Goal: Transaction & Acquisition: Purchase product/service

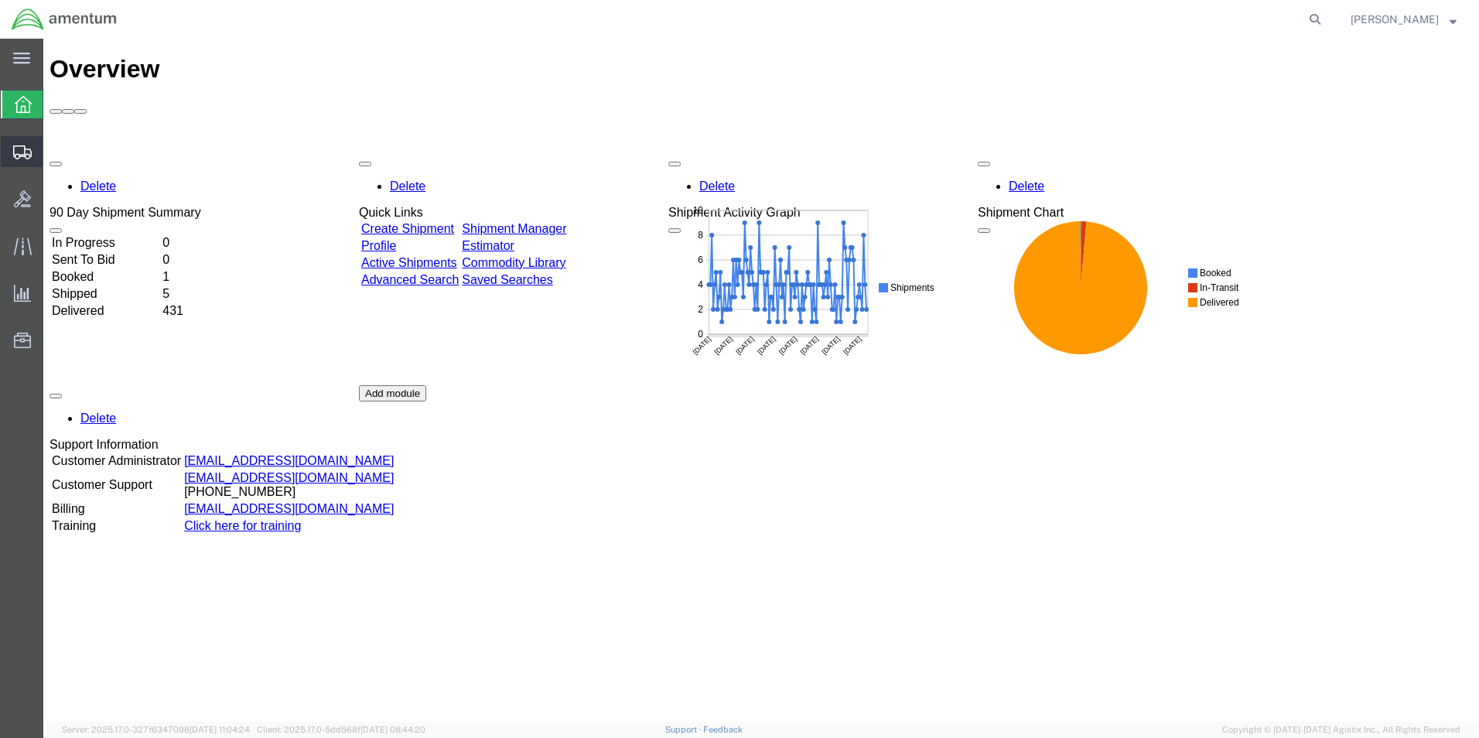
click at [0, 0] on span "Create Shipment" at bounding box center [0, 0] width 0 height 0
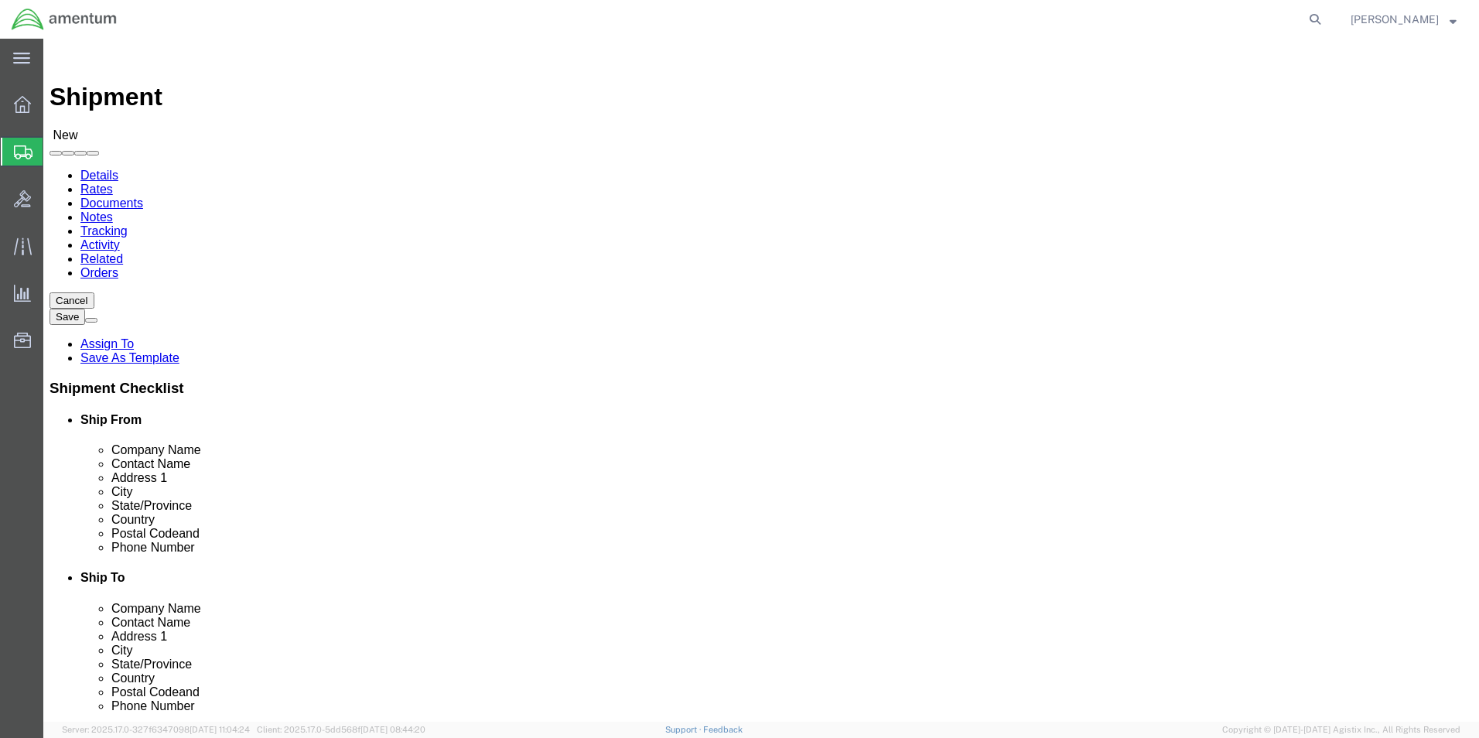
select select
click input "text"
type input "D"
type input "Su"
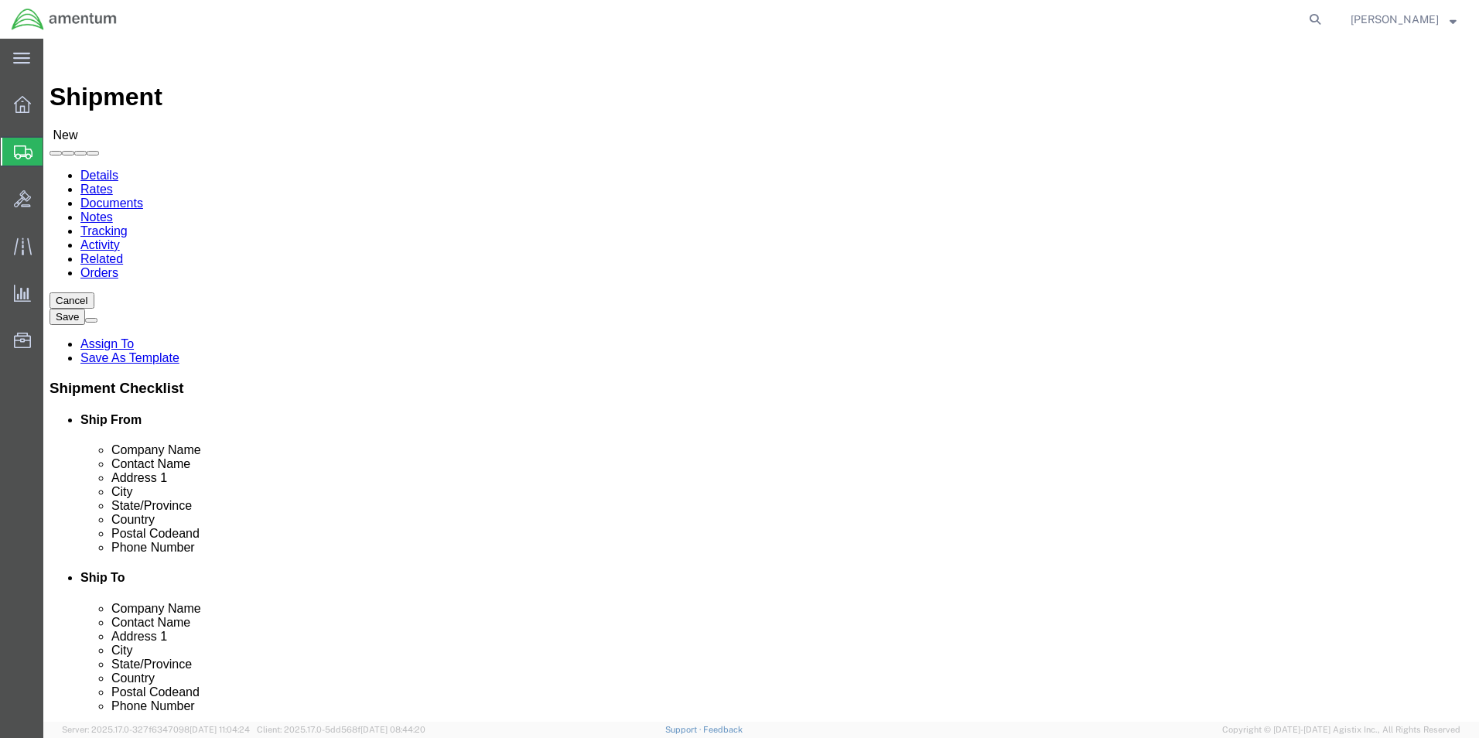
click p "- AMENTUM - ([PERSON_NAME]) [STREET_ADDRESS][PERSON_NAME]"
select select "FL"
type input "[PERSON_NAME]"
click input "text"
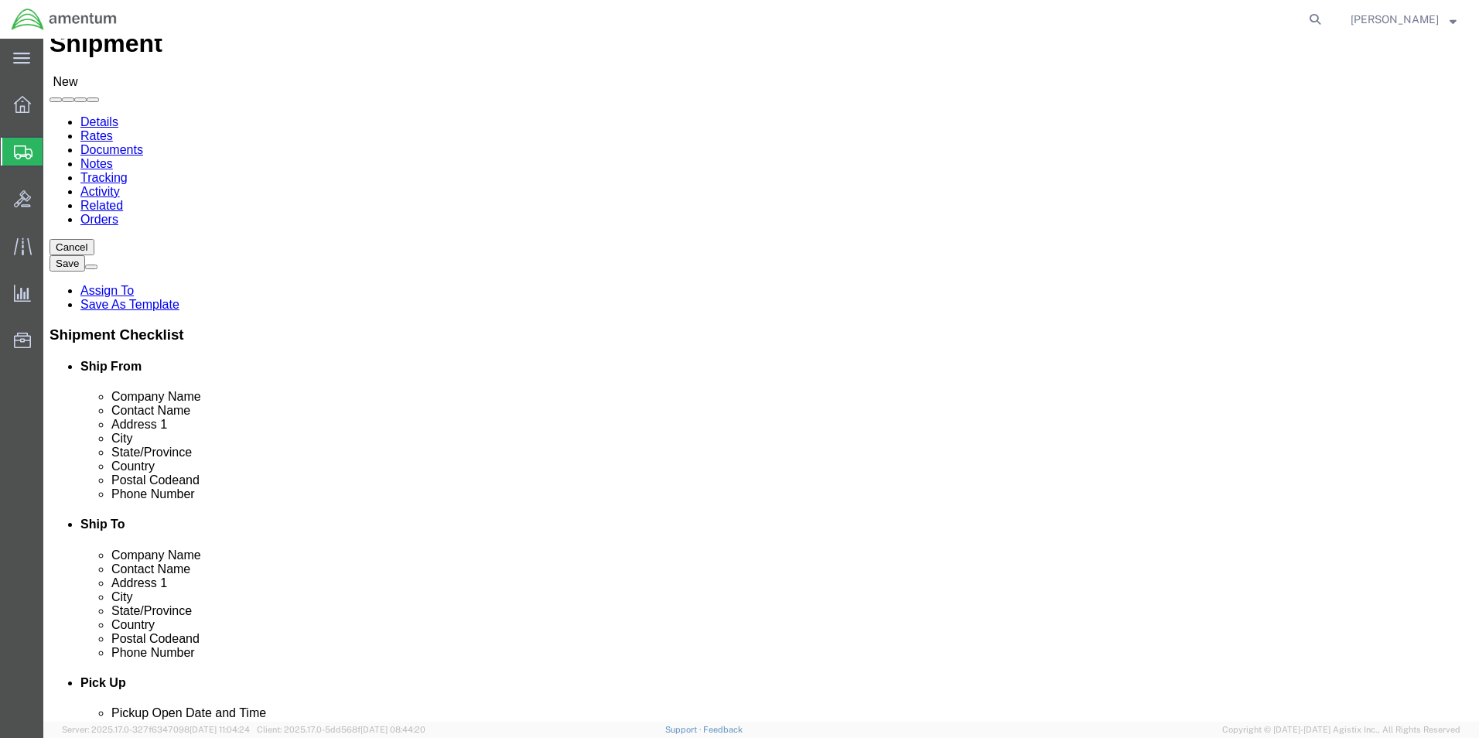
scroll to position [77, 0]
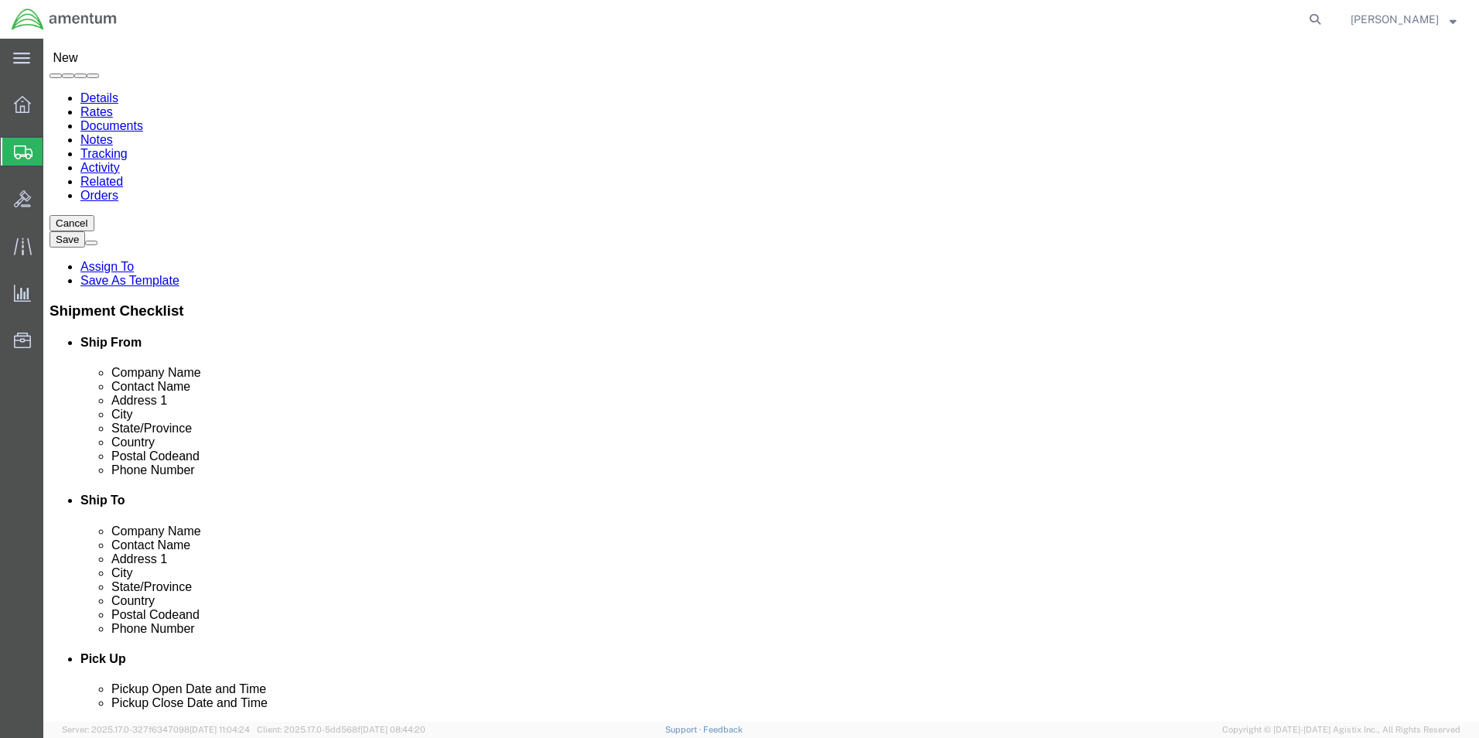
type input "[PHONE_NUMBER]"
click input "text"
type input "j"
type input "[PERSON_NAME]"
click p "- AMENTUM - ([PERSON_NAME]) HANGAR 3 BLDG 9500 MCAS MIRAMAR, [GEOGRAPHIC_DATA],…"
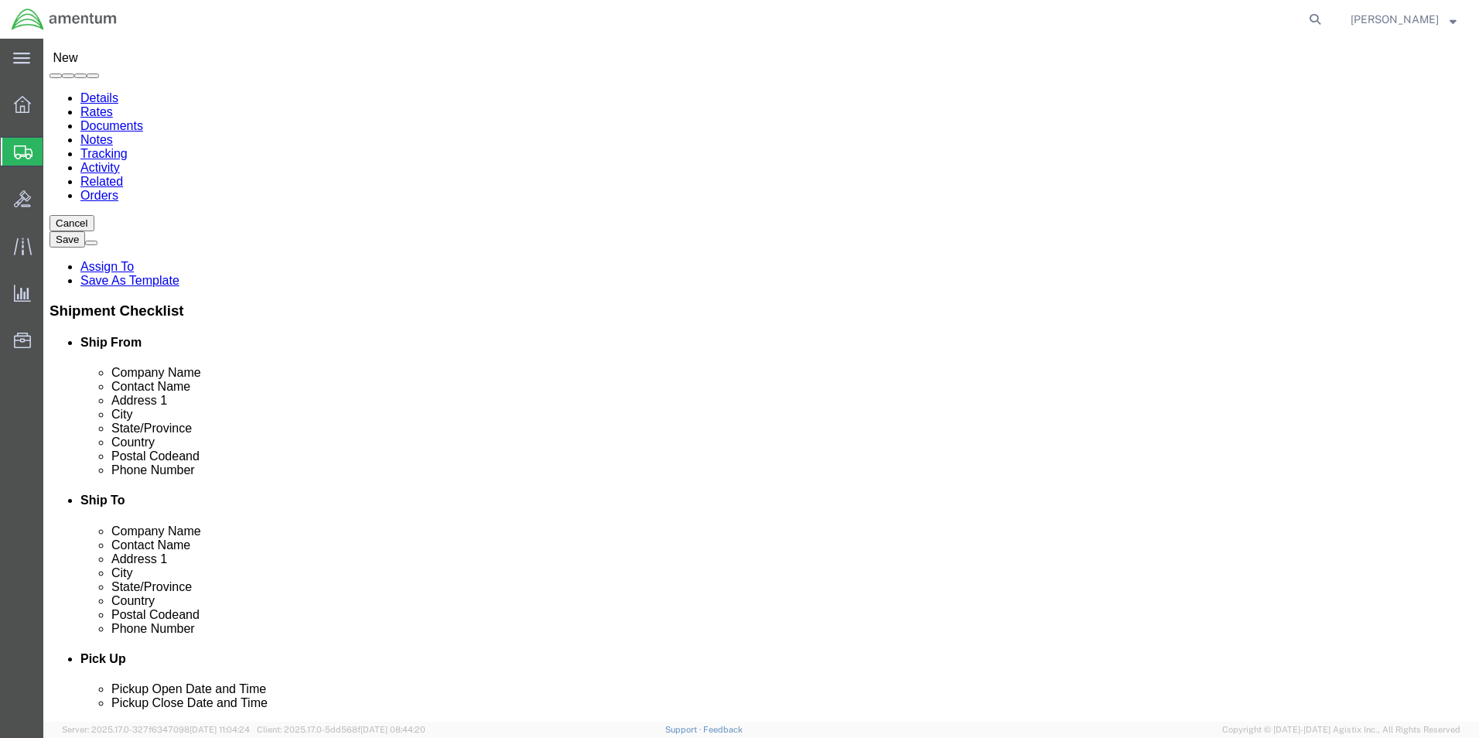
select select "CA"
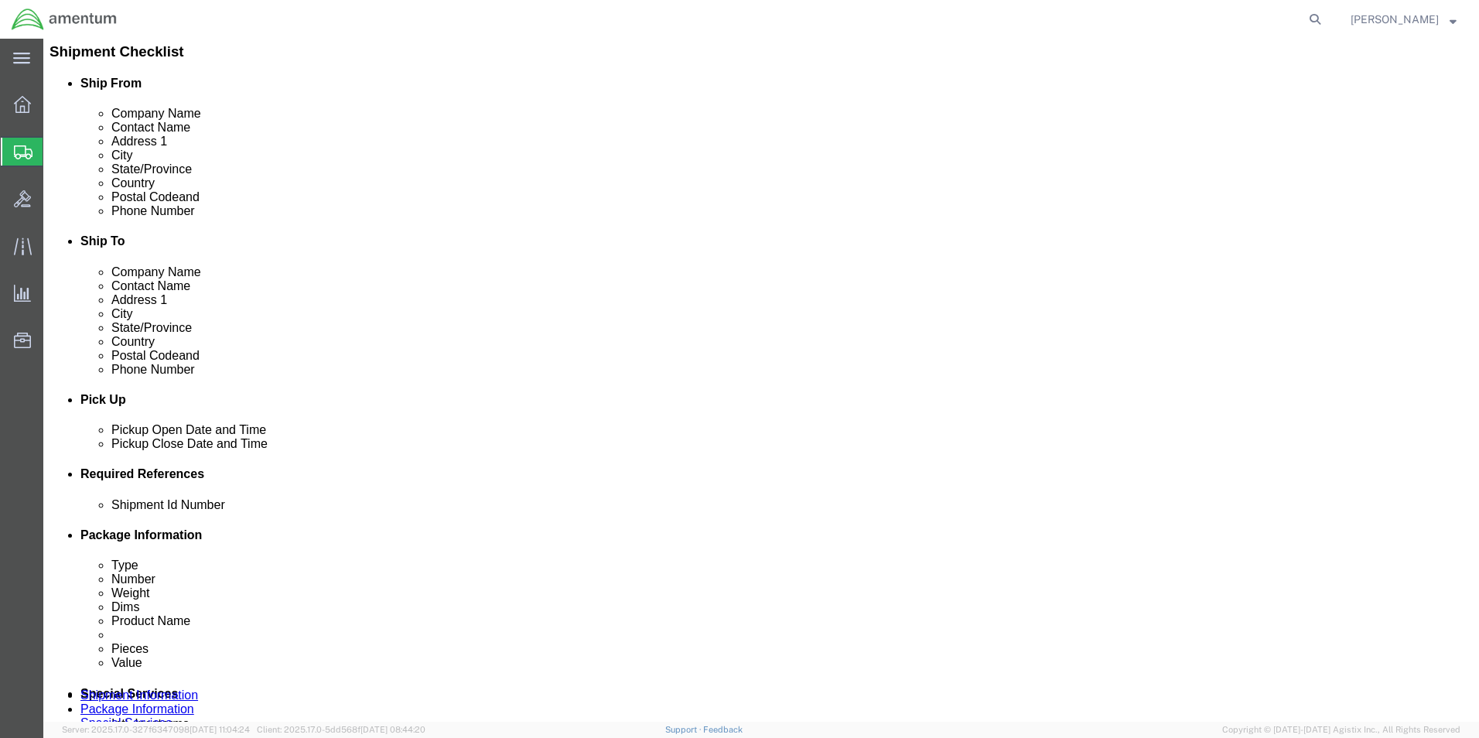
scroll to position [309, 0]
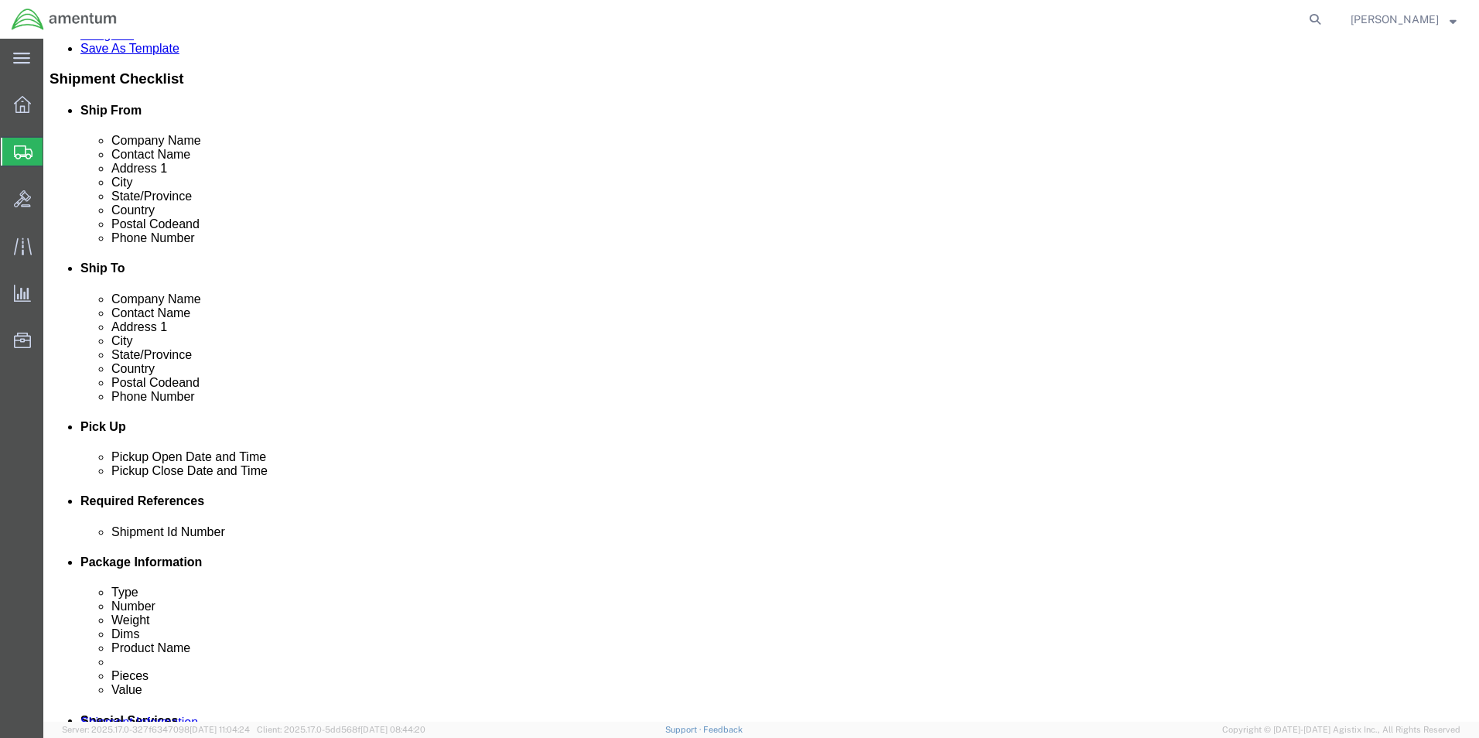
type input "[PERSON_NAME]"
click div "[DATE] 1:00 PM"
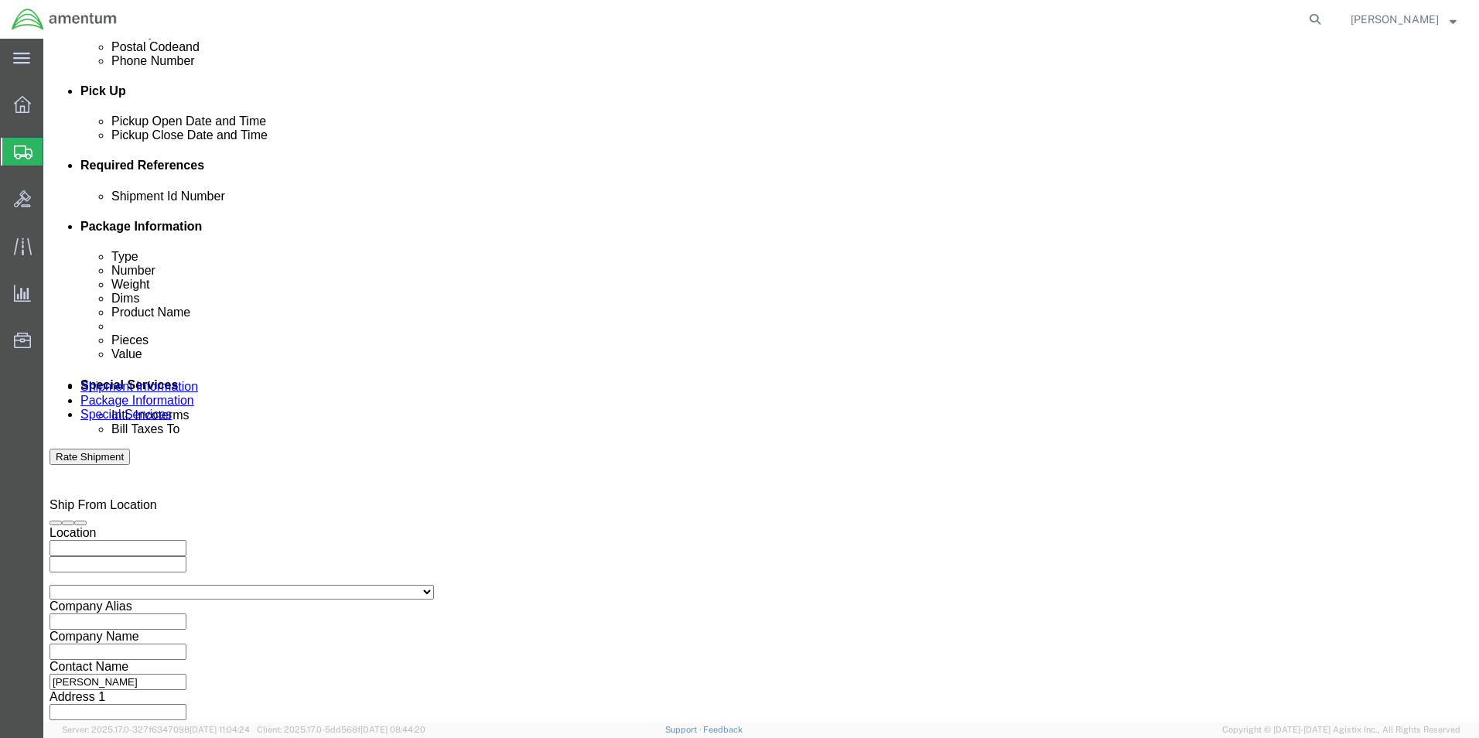
type input "3:00 PM"
click button "Apply"
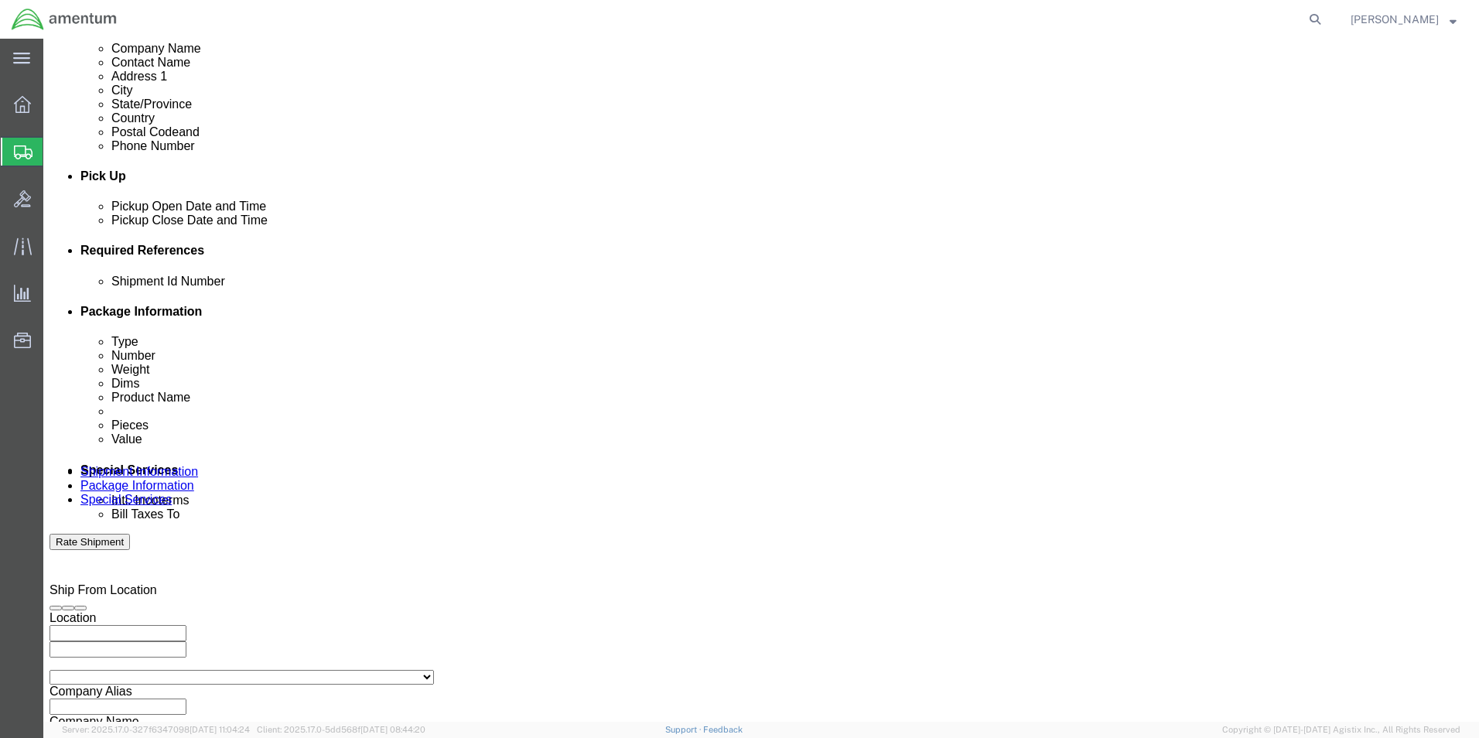
scroll to position [413, 0]
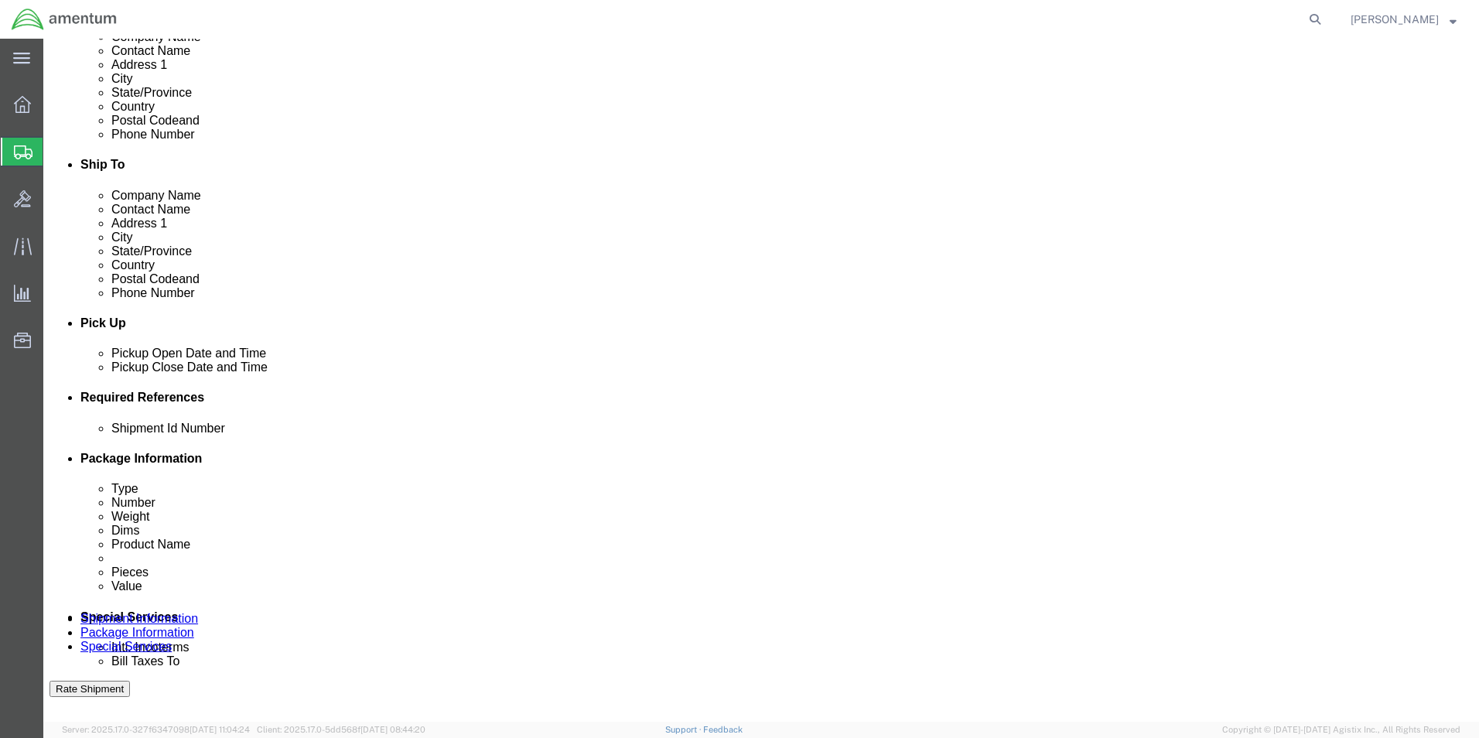
click div
click input "4:00 PM"
click input "7:00 PM"
type input "7:00 AM"
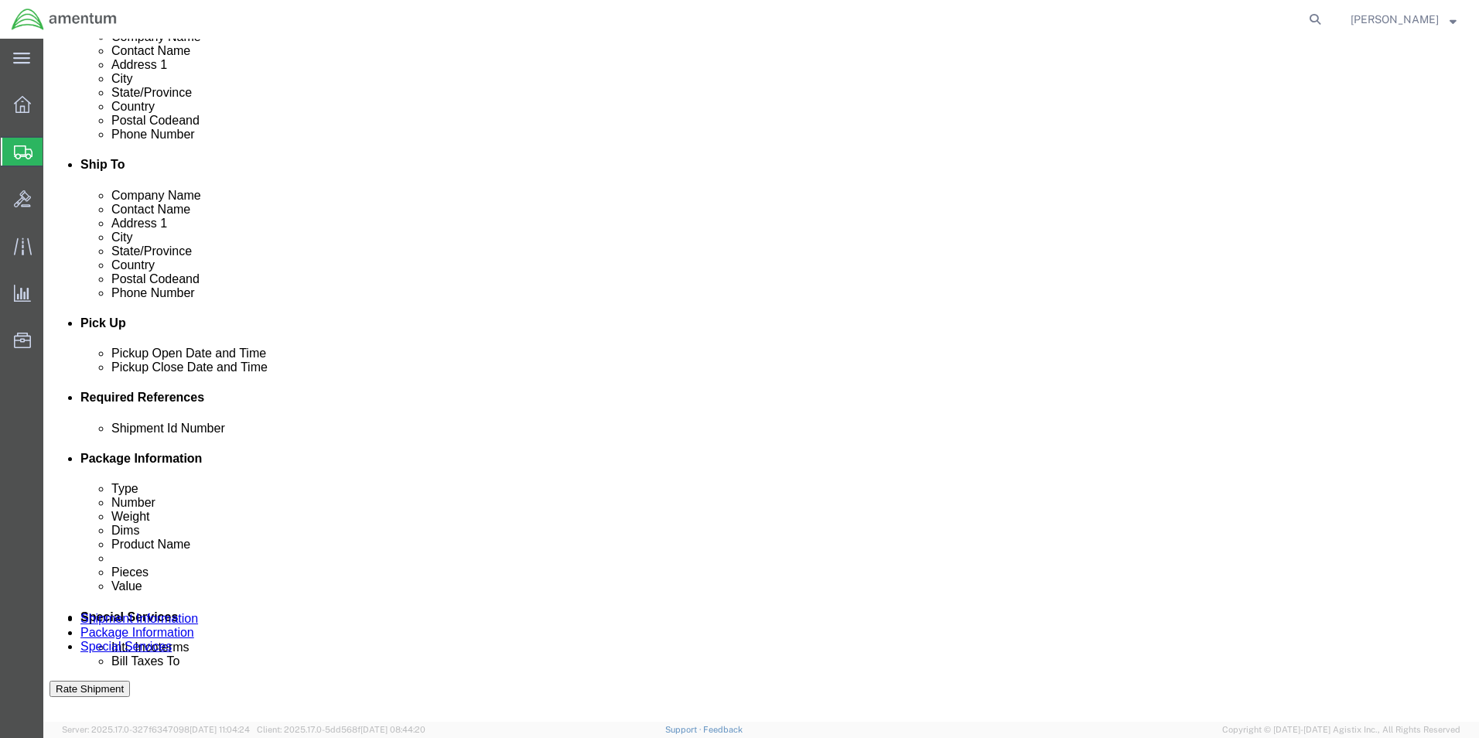
click button "Apply"
click div
click input "3:00 AM"
type input "3:00 PM"
click button "Apply"
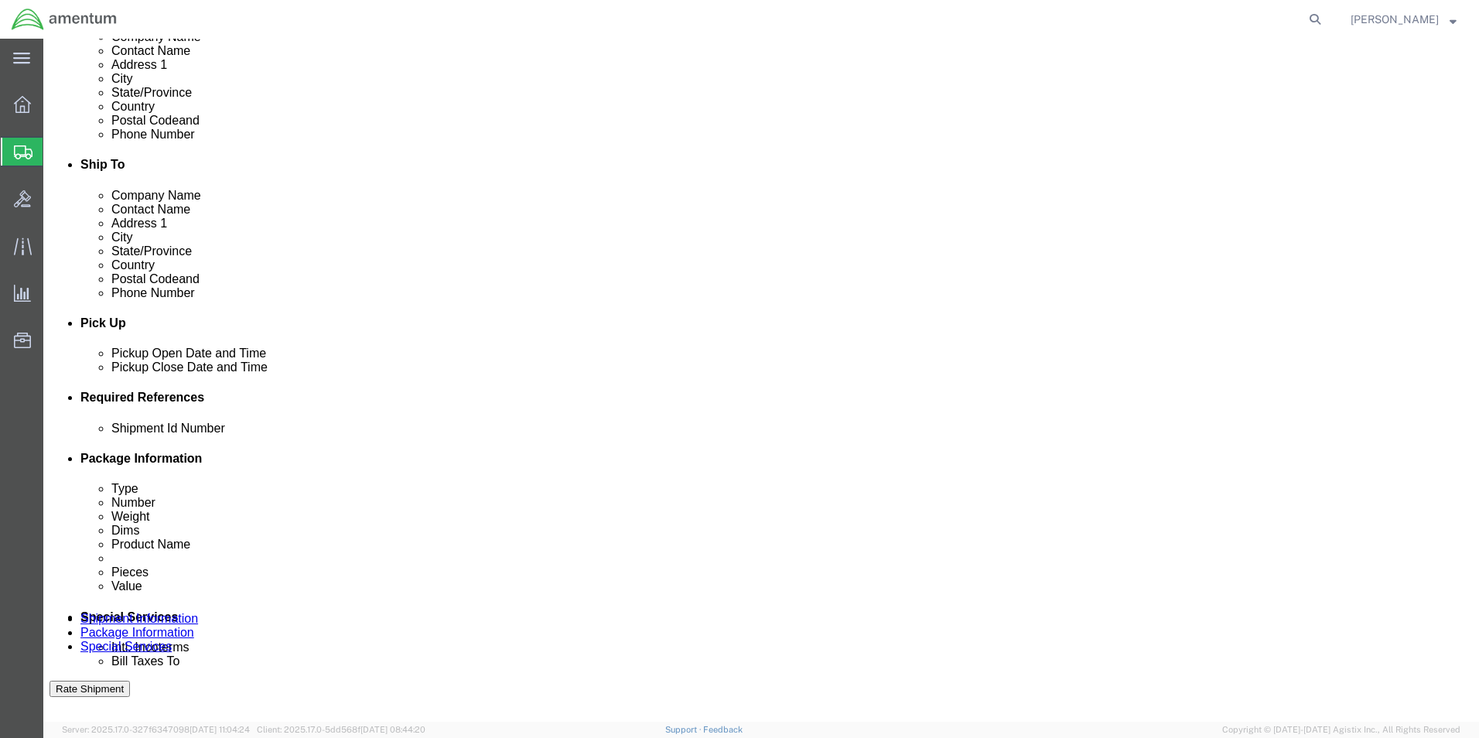
click button "Add reference"
click input "text"
type input "6000"
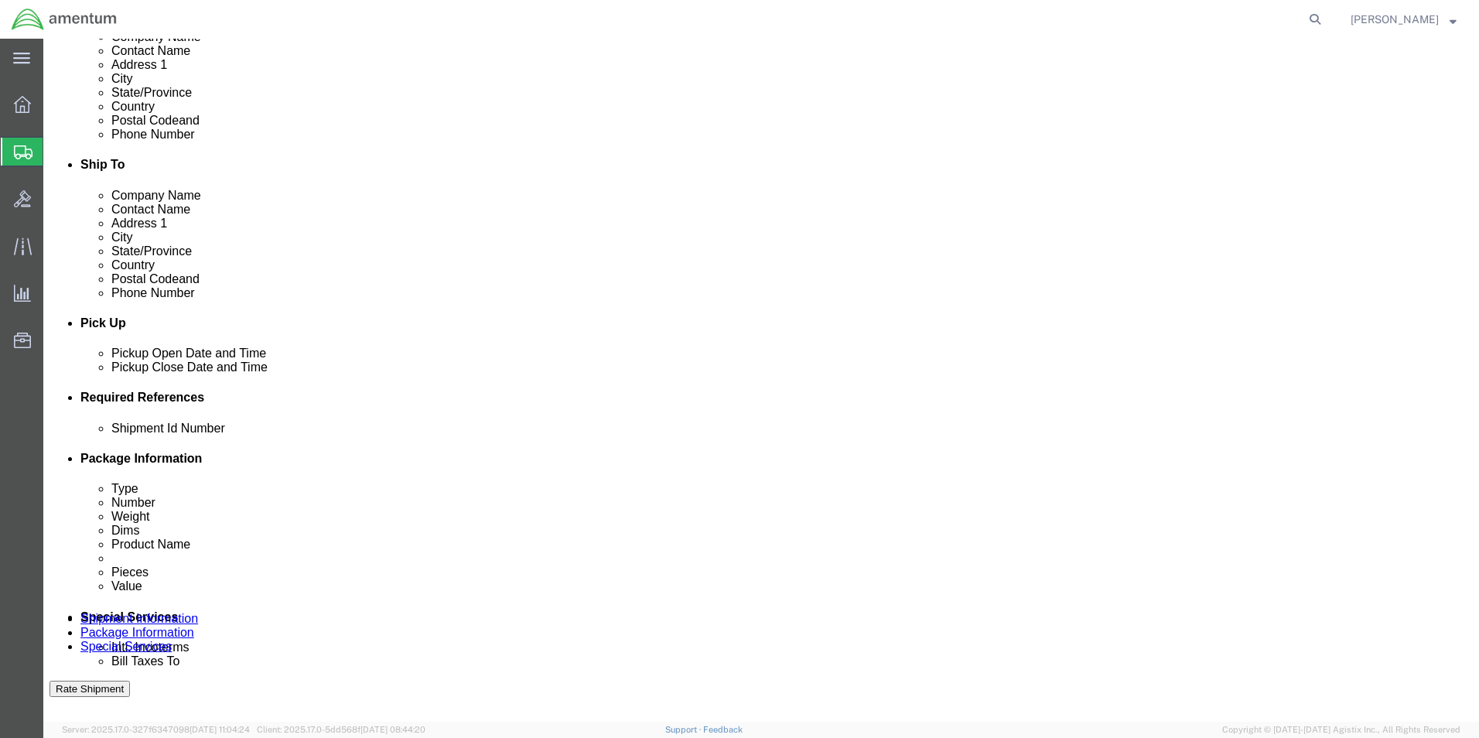
click select "Select Account Type Activity ID Airline Appointment Number ASN Batch Request # …"
select select "DEPT"
click select "Select Account Type Activity ID Airline Appointment Number ASN Batch Request # …"
click input "text"
type input "T44"
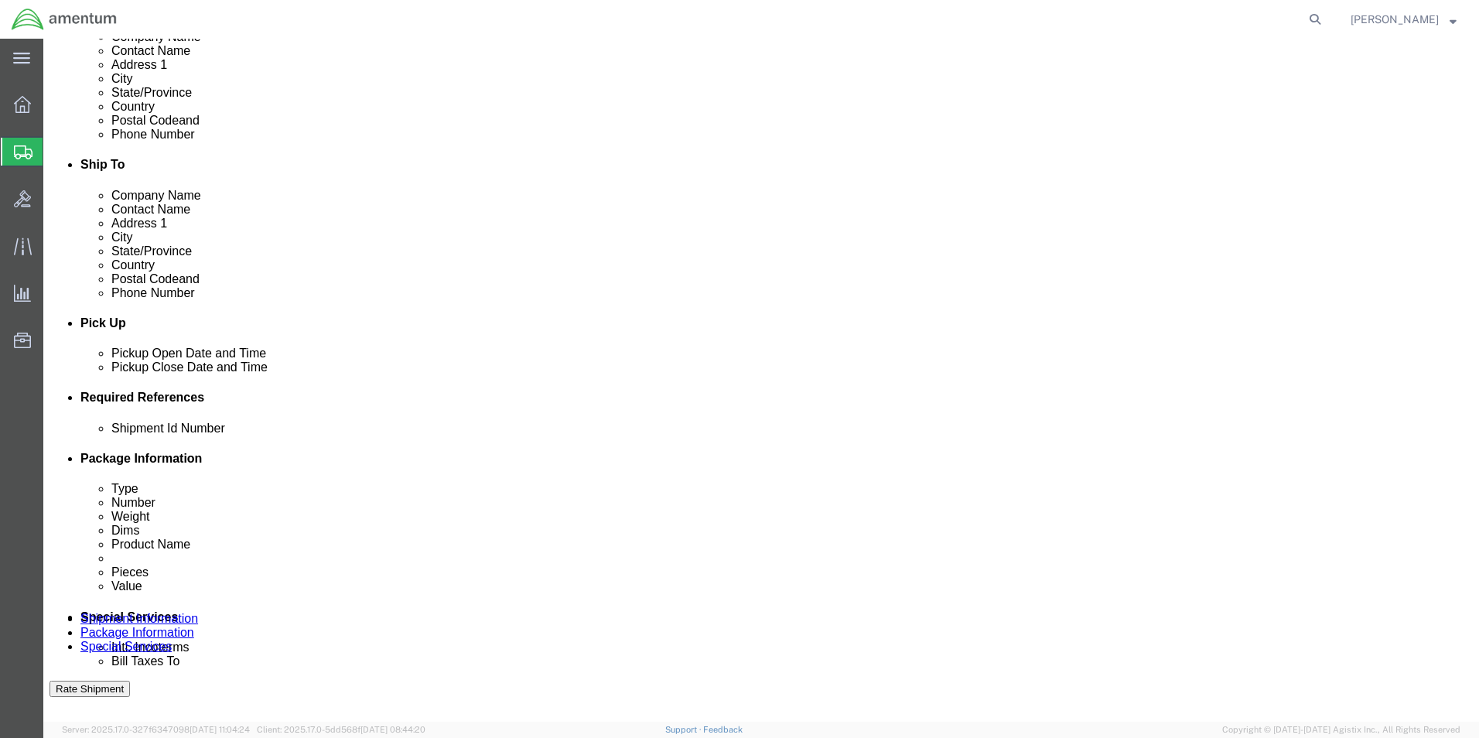
click select "Select Account Type Activity ID Airline Appointment Number ASN Batch Request # …"
select select "PROJNUM"
click select "Select Account Type Activity ID Airline Appointment Number ASN Batch Request # …"
click input "text"
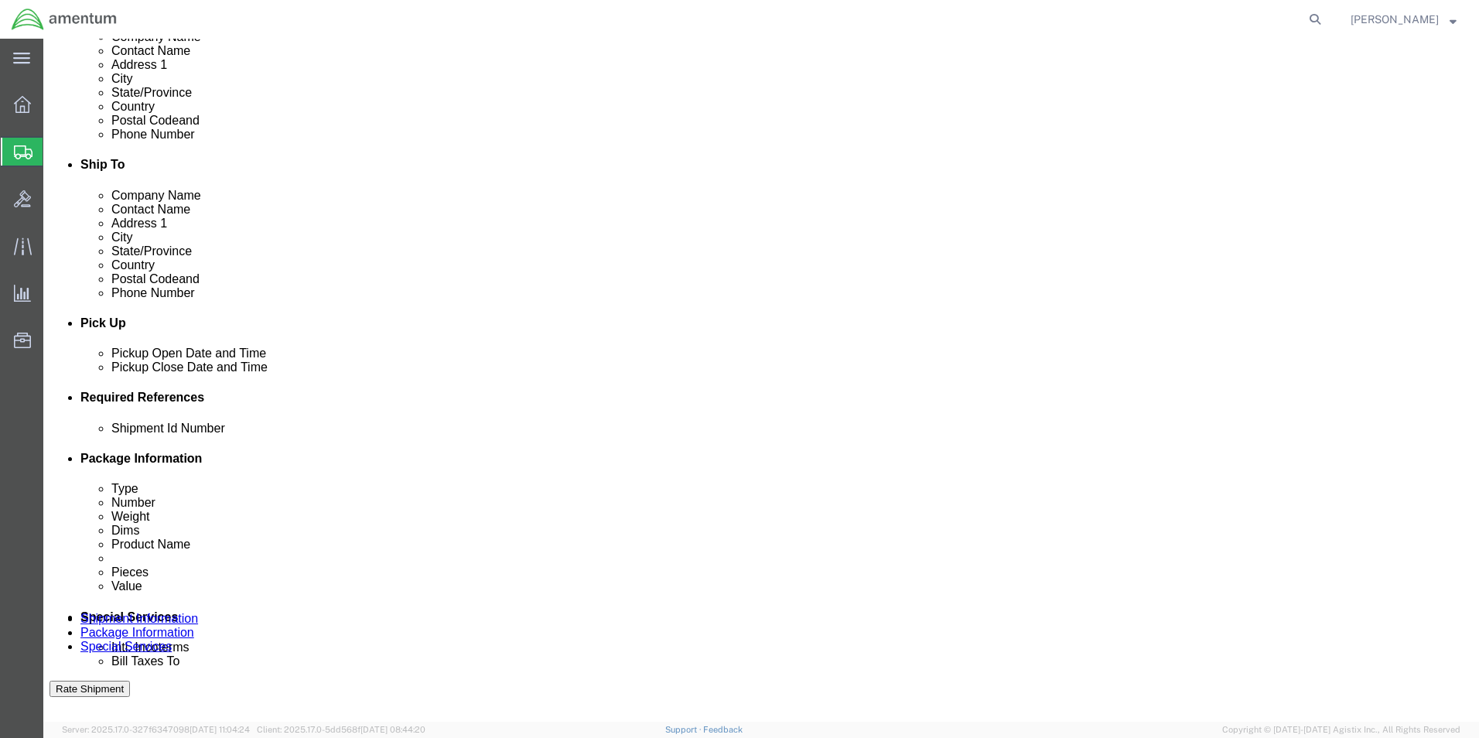
type input "6097.5.034.03.C.FT.0.23M.E00"
click select "Select Account Type Activity ID Airline Appointment Number ASN Batch Request # …"
select select "PCKSLIP"
click select "Select Account Type Activity ID Airline Appointment Number ASN Batch Request # …"
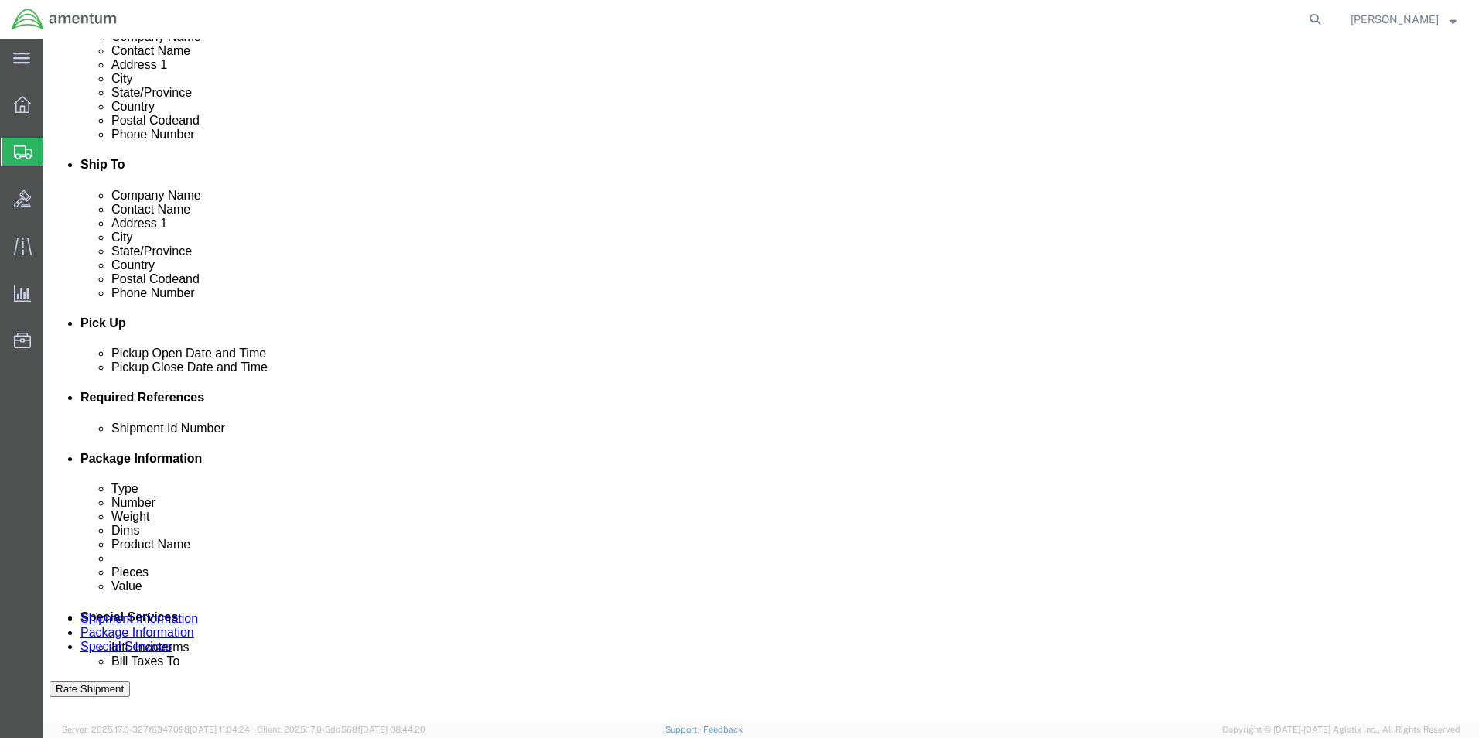
click input "text"
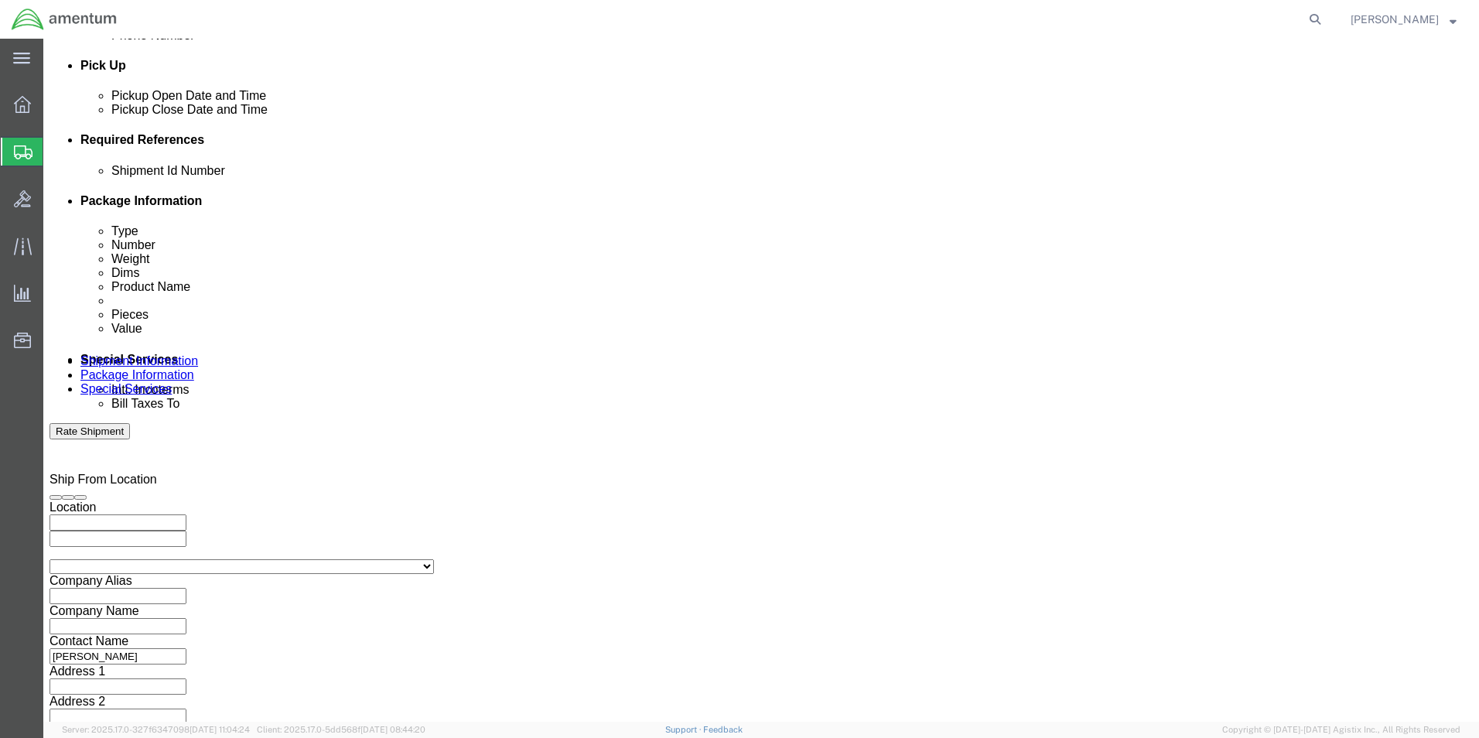
scroll to position [674, 0]
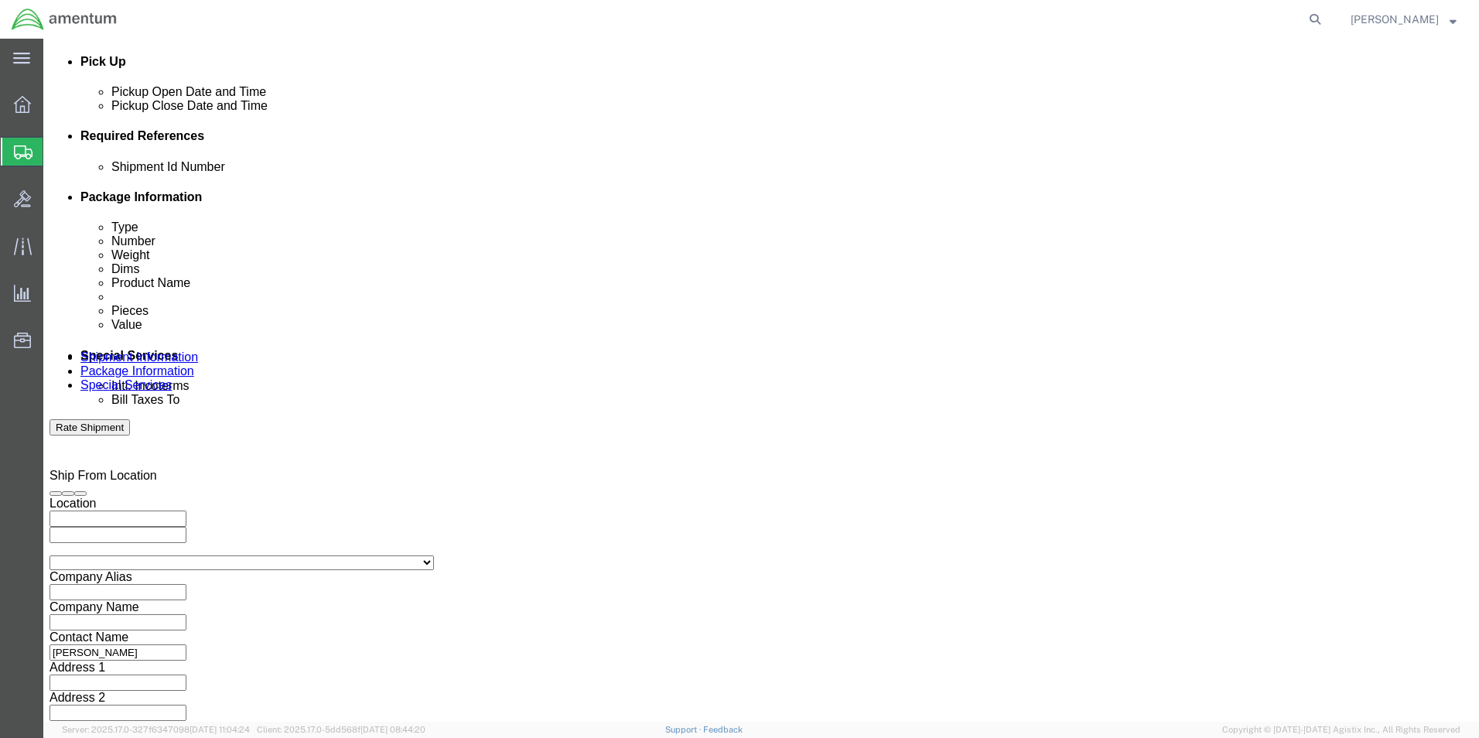
type input "157283"
click button "Continue"
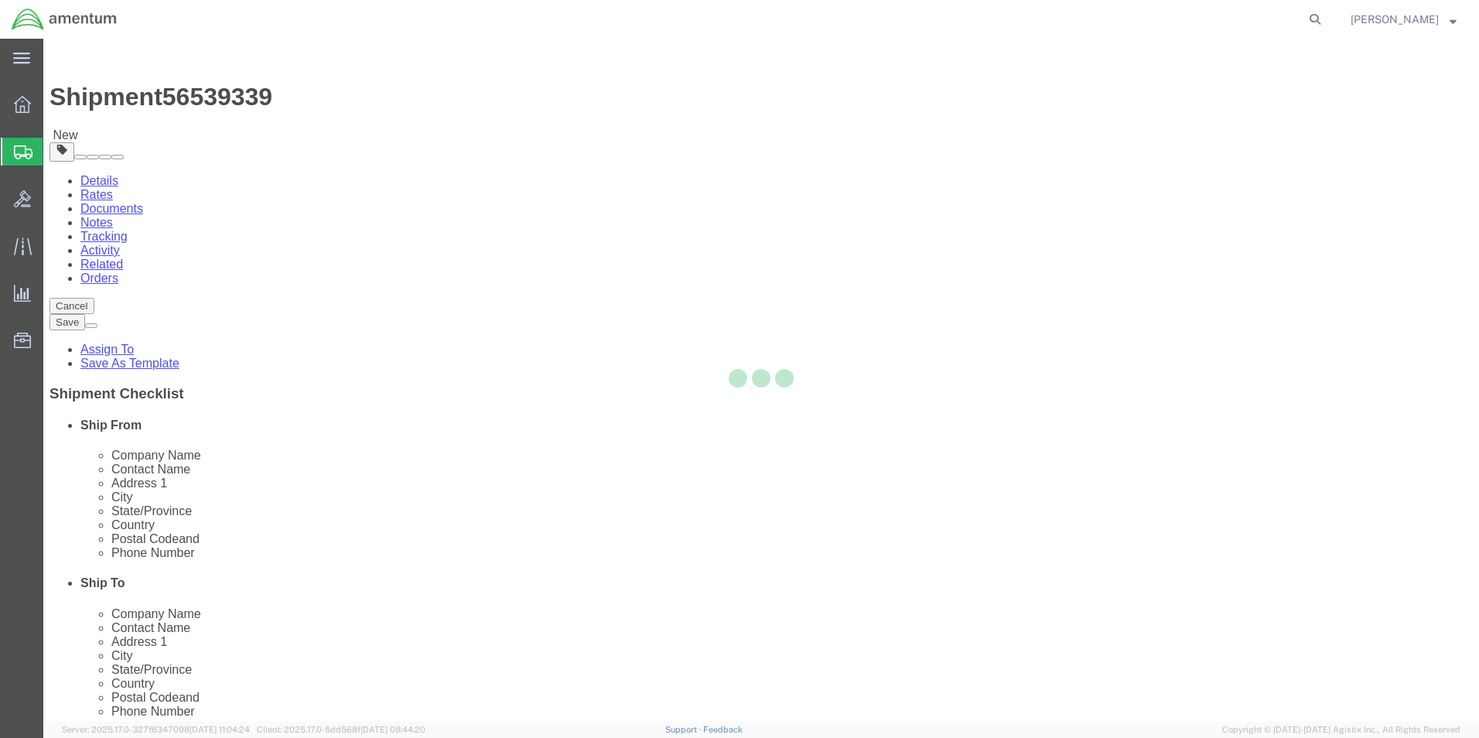
select select "CBOX"
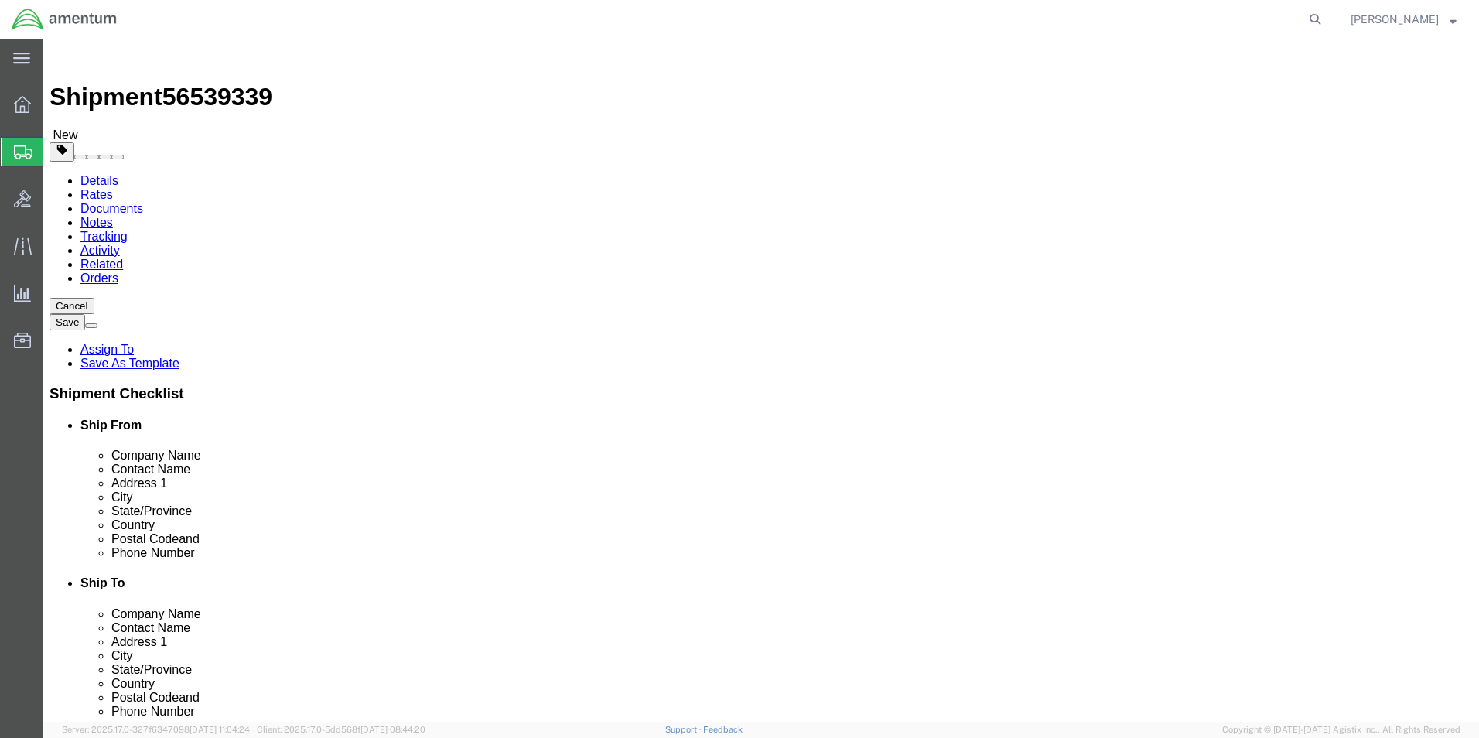
click input "text"
type input "8"
click input "0.00"
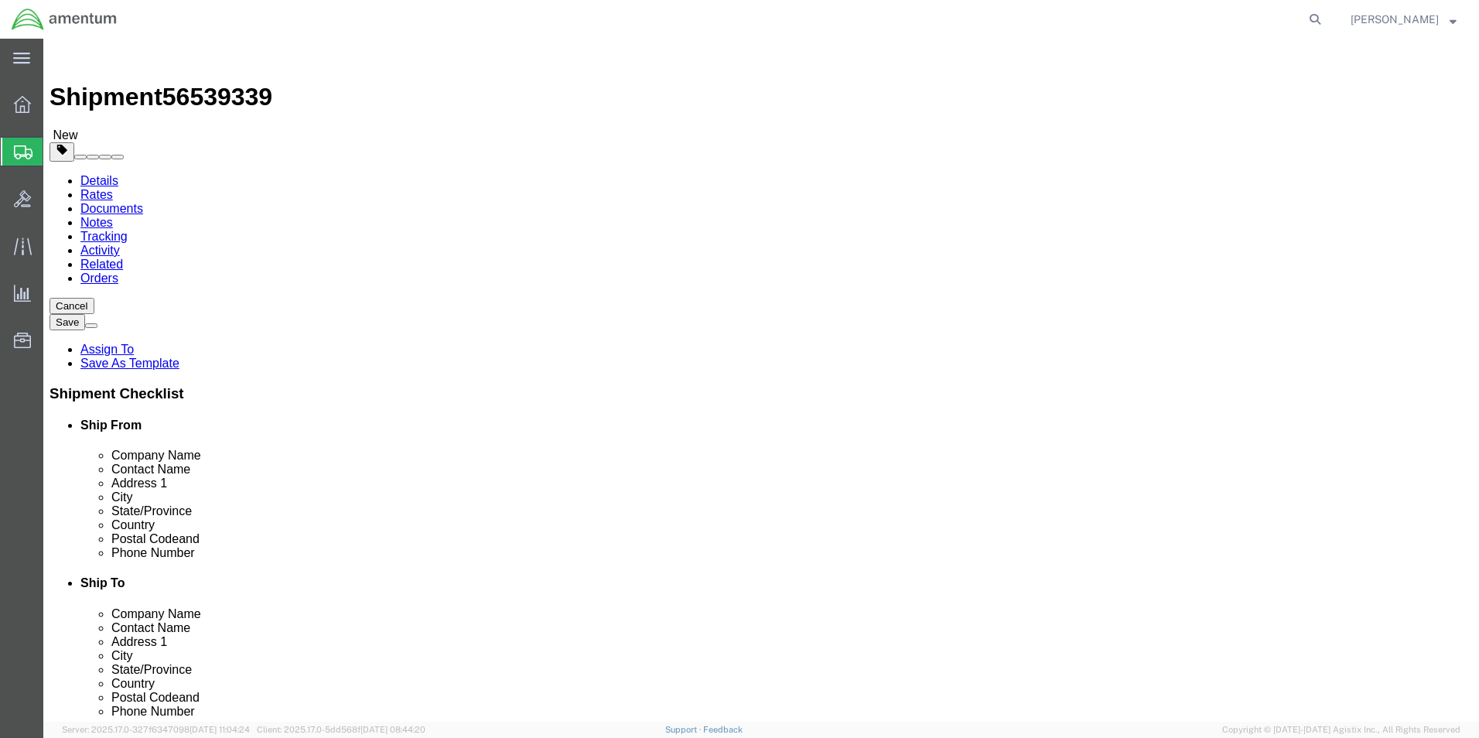
type input "2.00"
click ul
click link "Add Content"
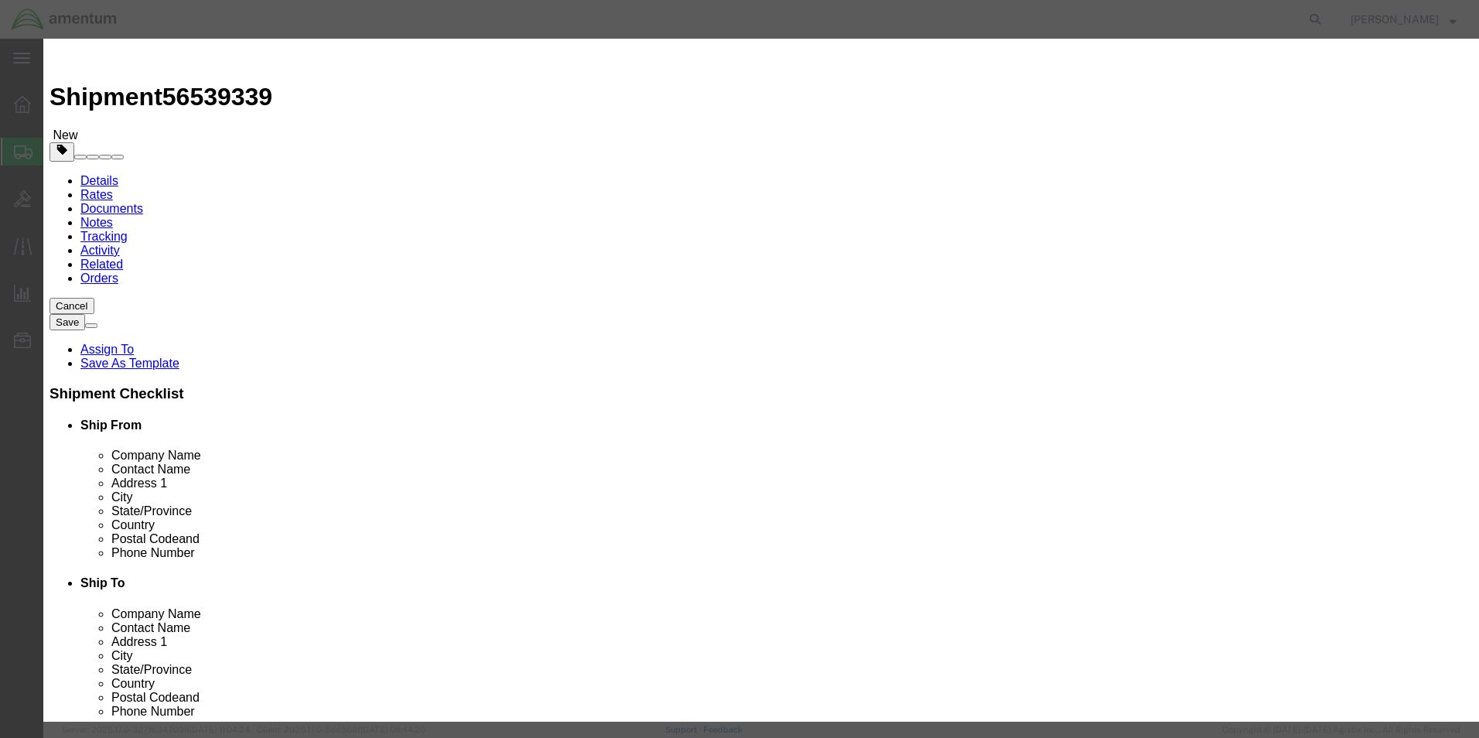
click input "text"
type input "A/C PARTS"
select select "US"
click input "0"
type input "81"
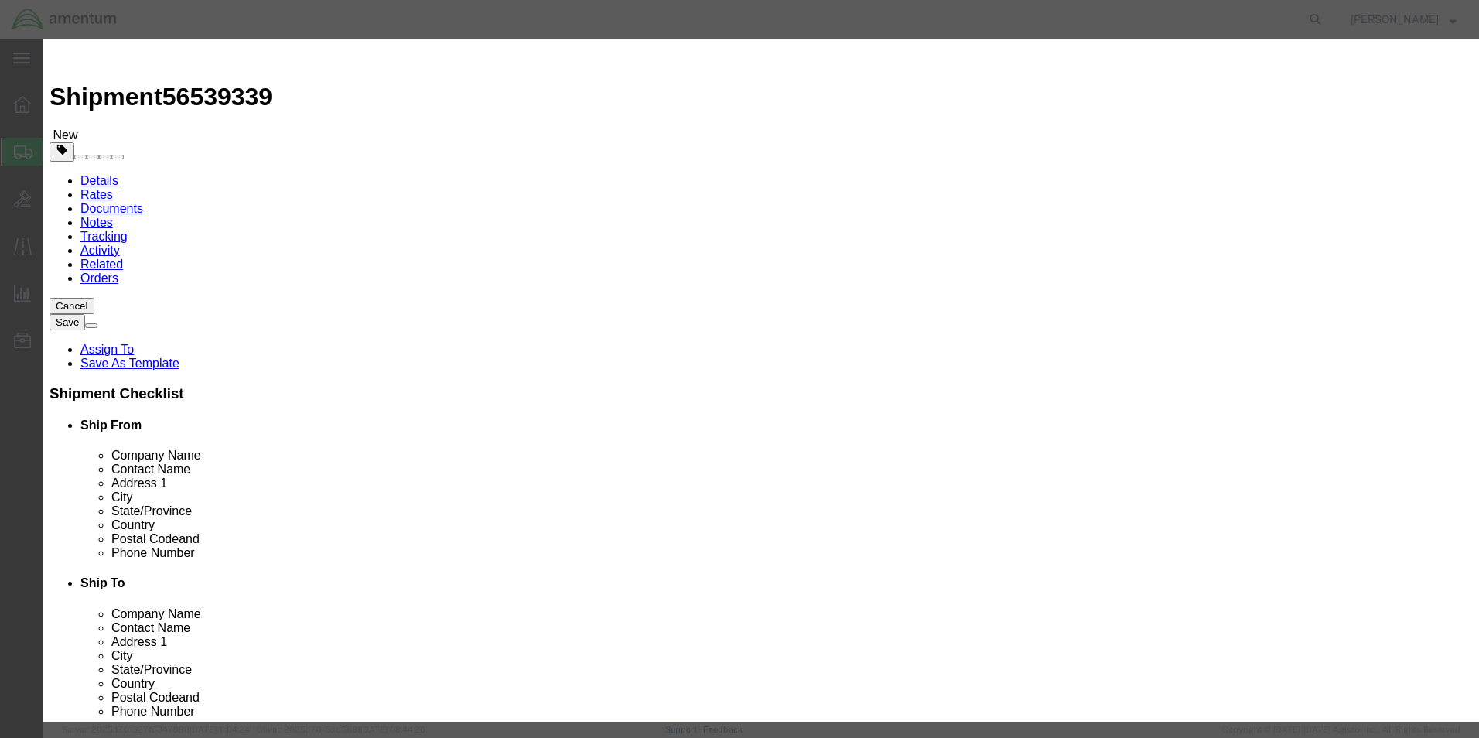
click input "text"
type input "5000"
click button "Save & Close"
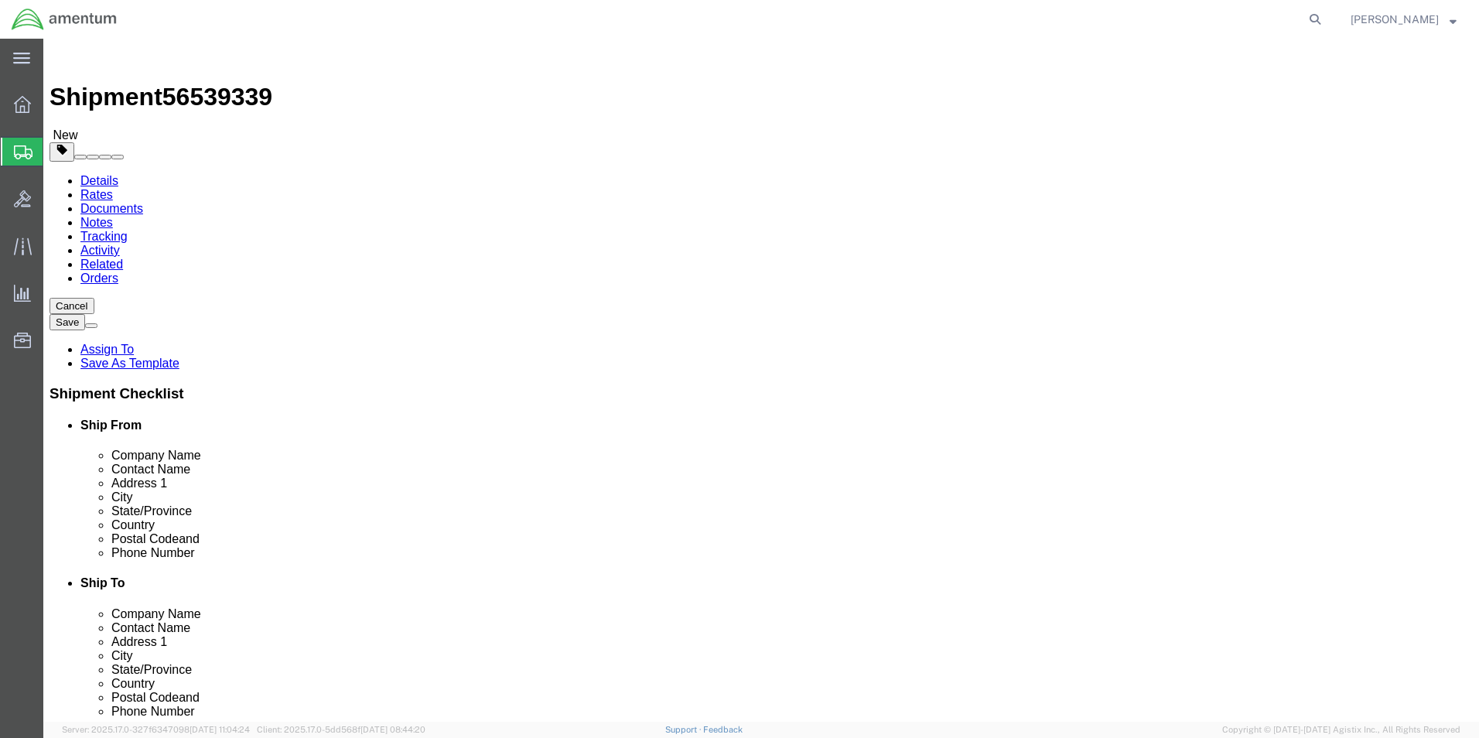
click button "Rate Shipment"
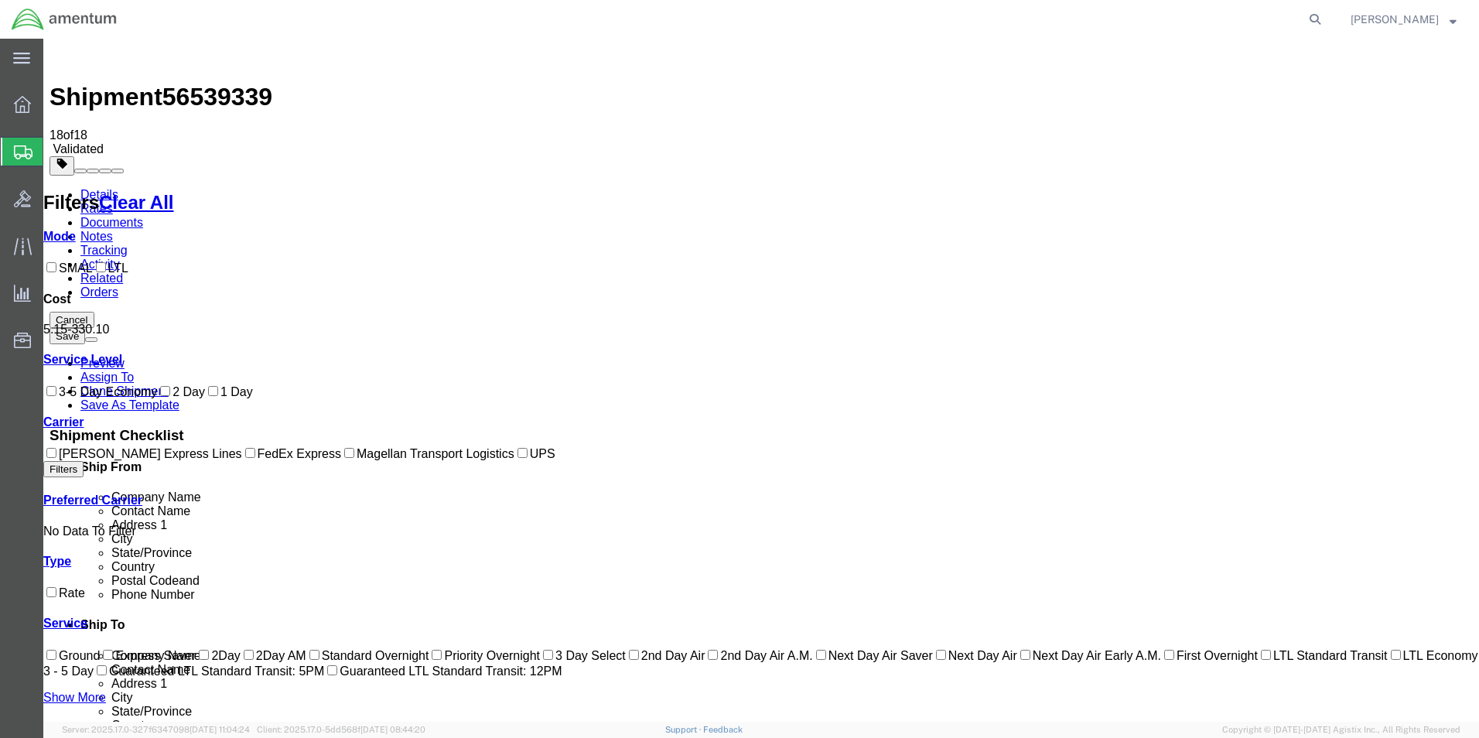
checkbox input "true"
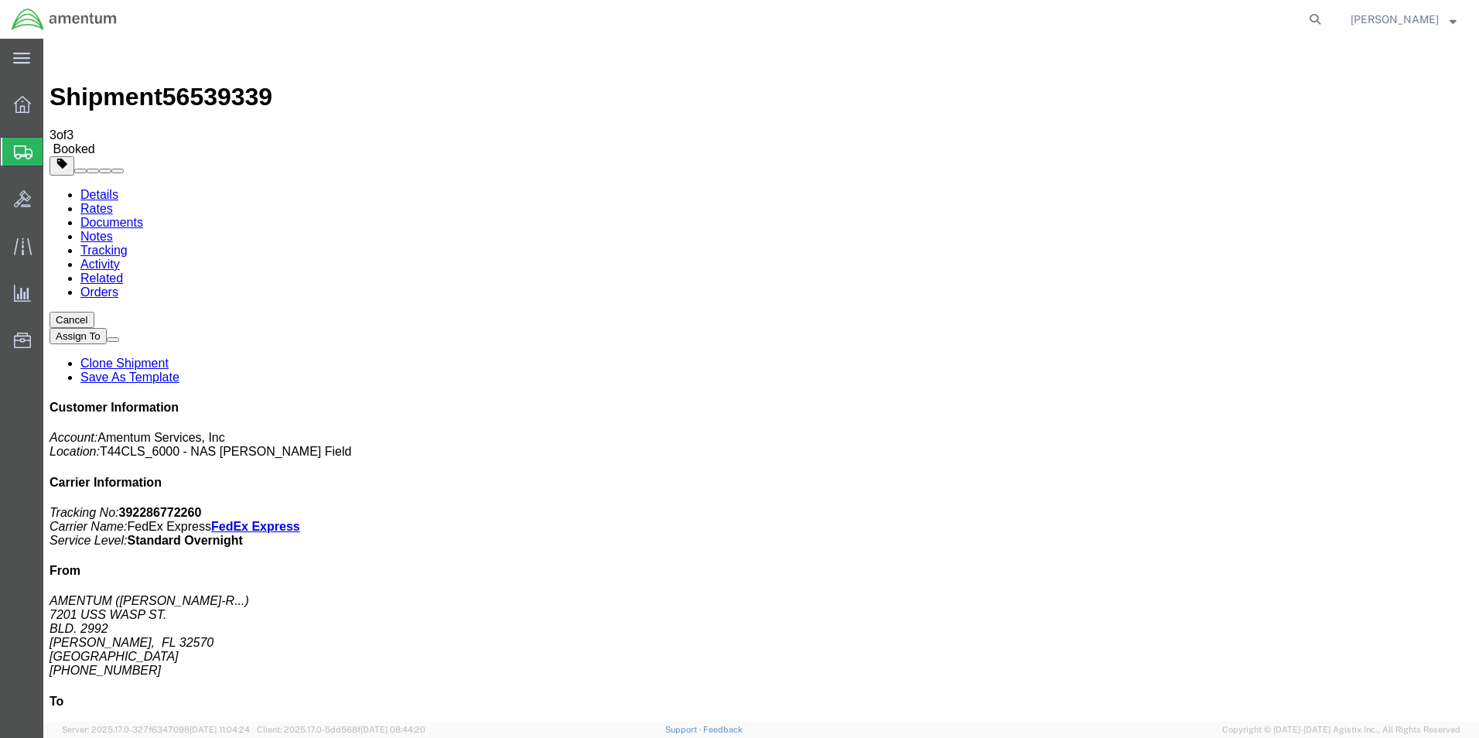
checkbox input "true"
